Goal: Find specific page/section: Find specific page/section

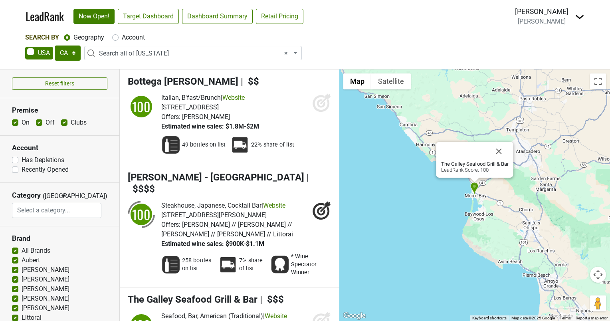
select select "CA"
select select "ALL_CA"
select select
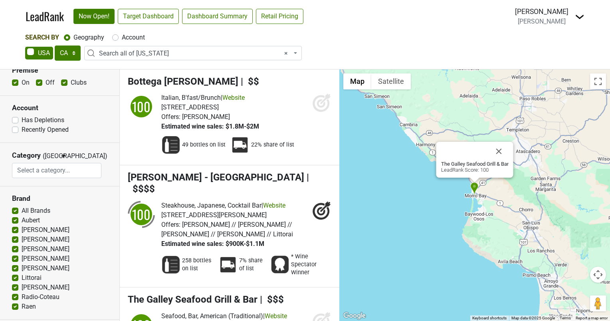
click at [421, 31] on nav "LeadRank Now Open! Target Dashboard Dashboard Summary Retail Pricing Loading...…" at bounding box center [305, 16] width 572 height 33
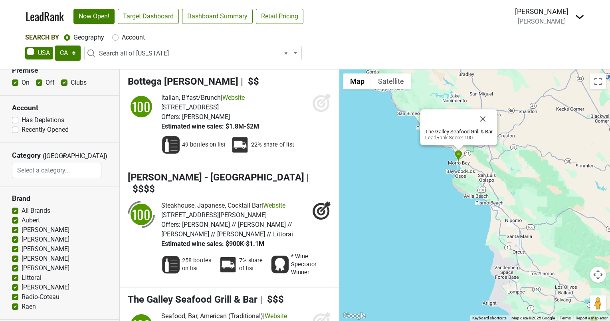
click at [393, 183] on div "The Galley Seafood Grill & Bar LeadRank Score: 100" at bounding box center [474, 195] width 271 height 252
click at [484, 117] on button "Close" at bounding box center [483, 118] width 19 height 19
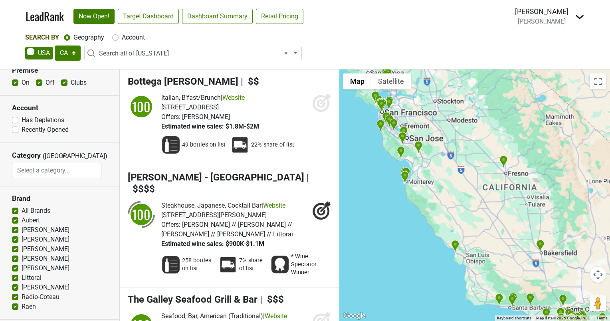
drag, startPoint x: 408, startPoint y: 142, endPoint x: 433, endPoint y: 234, distance: 96.0
click at [433, 234] on div at bounding box center [474, 195] width 271 height 252
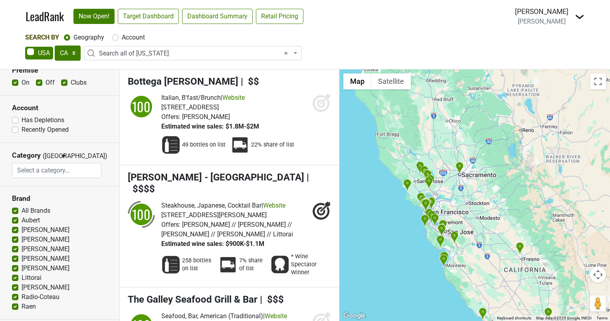
drag, startPoint x: 399, startPoint y: 157, endPoint x: 422, endPoint y: 238, distance: 83.9
click at [422, 238] on div at bounding box center [474, 195] width 271 height 252
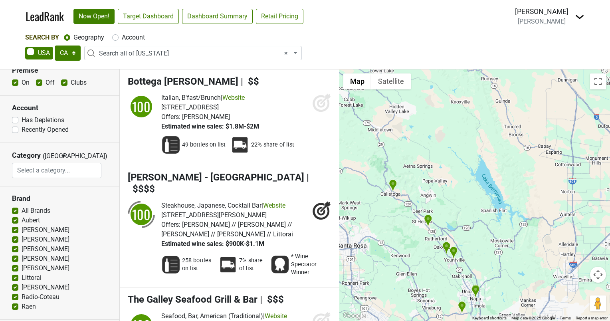
drag, startPoint x: 438, startPoint y: 121, endPoint x: 490, endPoint y: 312, distance: 197.1
click at [490, 312] on div at bounding box center [474, 195] width 271 height 252
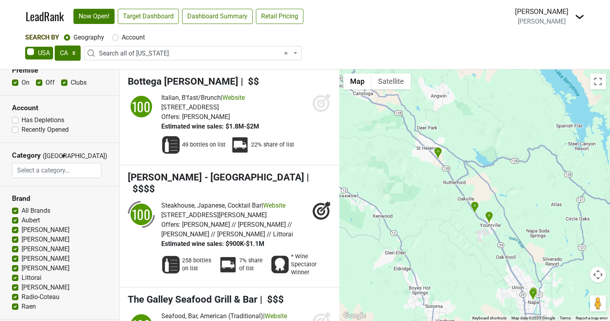
drag, startPoint x: 443, startPoint y: 210, endPoint x: 510, endPoint y: 170, distance: 77.4
click at [510, 170] on div at bounding box center [474, 195] width 271 height 252
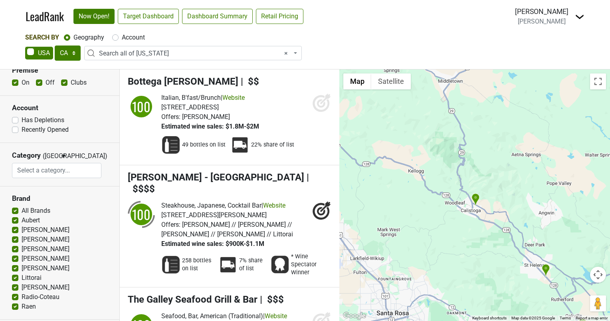
drag, startPoint x: 397, startPoint y: 149, endPoint x: 504, endPoint y: 266, distance: 159.4
click at [504, 266] on div at bounding box center [474, 195] width 271 height 252
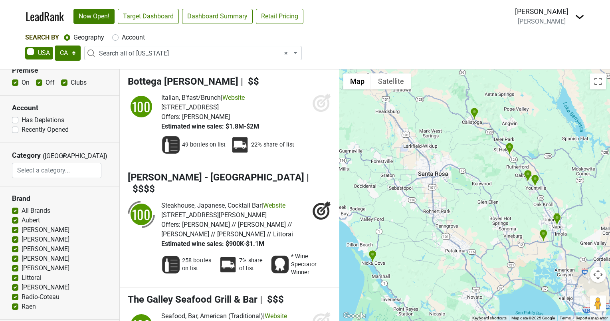
drag, startPoint x: 452, startPoint y: 217, endPoint x: 451, endPoint y: 134, distance: 83.5
click at [451, 134] on div at bounding box center [474, 195] width 271 height 252
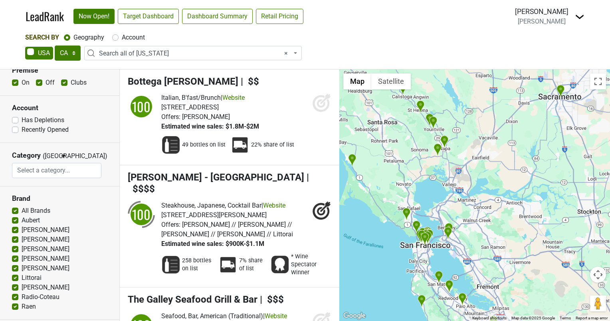
drag, startPoint x: 472, startPoint y: 256, endPoint x: 401, endPoint y: 180, distance: 104.3
click at [401, 178] on div at bounding box center [474, 195] width 271 height 252
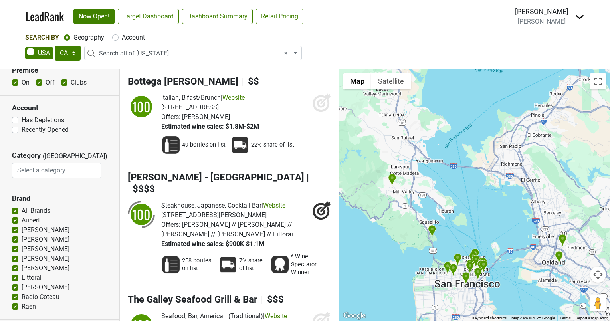
drag, startPoint x: 441, startPoint y: 290, endPoint x: 431, endPoint y: 159, distance: 130.6
click at [431, 159] on div at bounding box center [474, 195] width 271 height 252
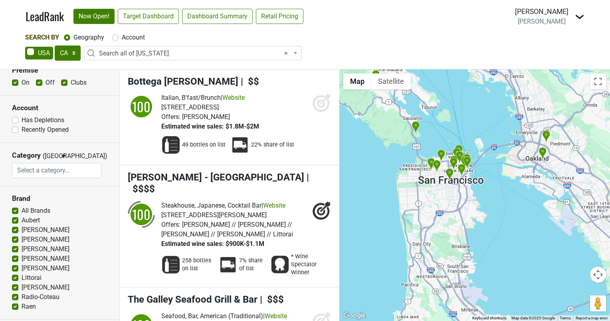
drag, startPoint x: 491, startPoint y: 210, endPoint x: 476, endPoint y: 115, distance: 96.3
click at [476, 115] on div at bounding box center [474, 195] width 271 height 252
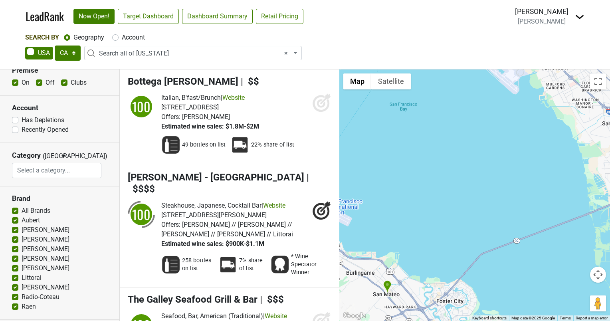
drag, startPoint x: 495, startPoint y: 268, endPoint x: 393, endPoint y: 137, distance: 166.2
click at [393, 133] on div at bounding box center [474, 195] width 271 height 252
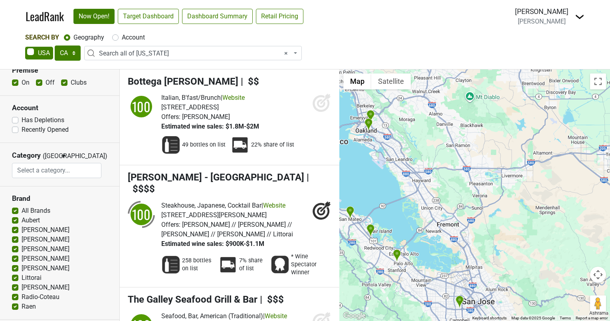
drag, startPoint x: 439, startPoint y: 234, endPoint x: 406, endPoint y: 252, distance: 37.2
click at [406, 252] on div at bounding box center [474, 195] width 271 height 252
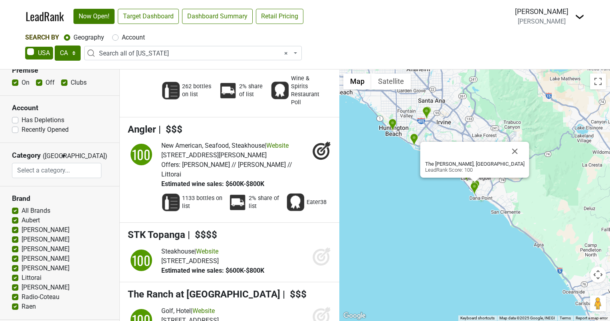
scroll to position [679, 0]
